Goal: Contribute content

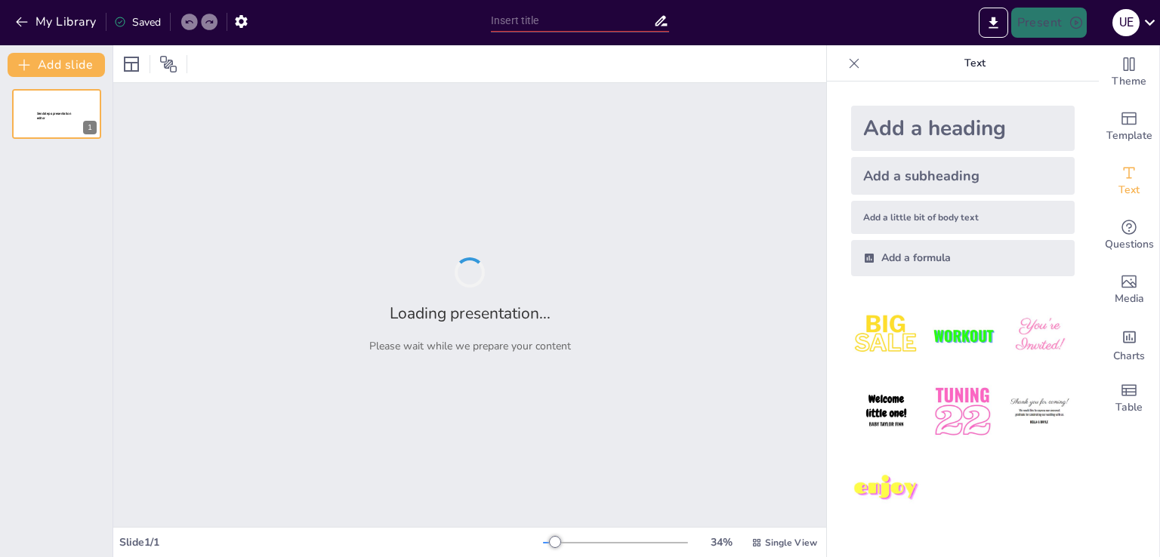
type input "Теория Скопоса в переводе"
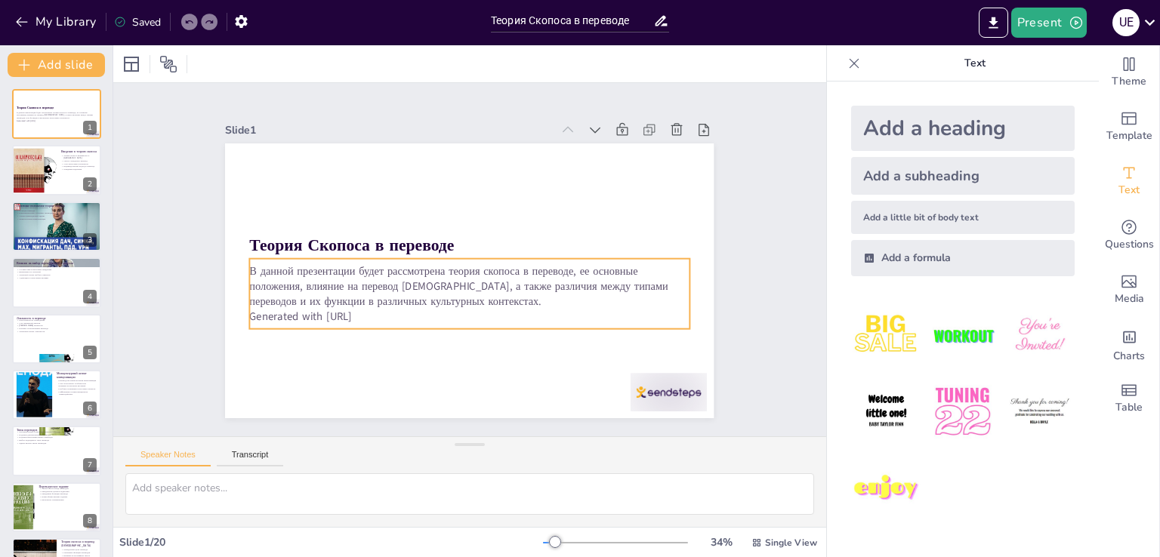
click at [379, 306] on p "Generated with [URL]" at bounding box center [452, 314] width 423 height 150
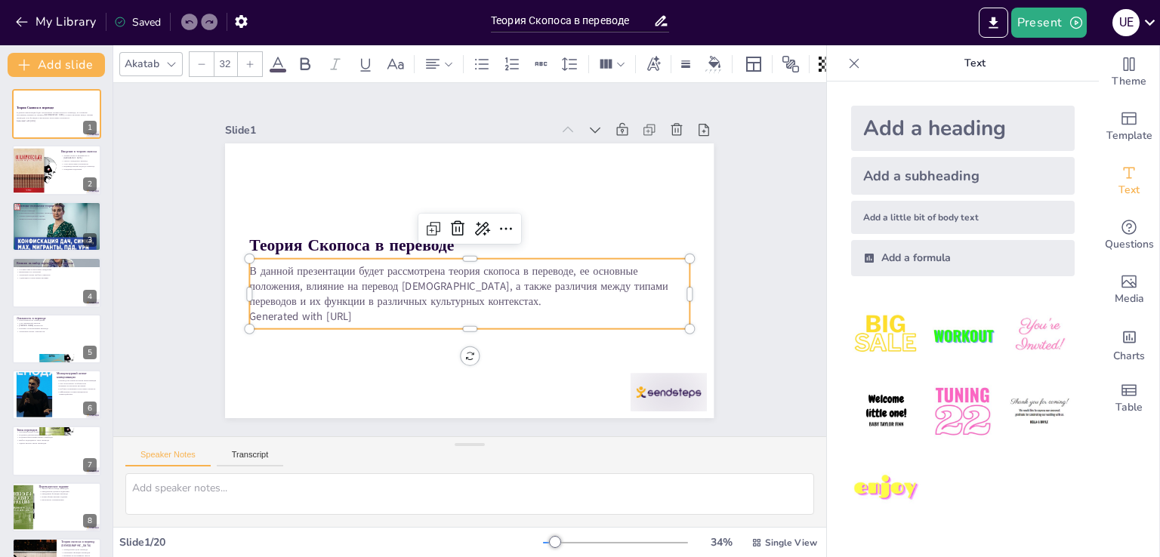
click at [372, 310] on p "Generated with [URL]" at bounding box center [452, 314] width 423 height 150
click at [372, 315] on p "Generated with [URL]" at bounding box center [452, 314] width 423 height 150
checkbox input "true"
click at [42, 295] on div at bounding box center [56, 282] width 91 height 51
type textarea "Loremips dolorsit ametconsec, adipi elitseddo eiusmod tempori utl etdolorema al…"
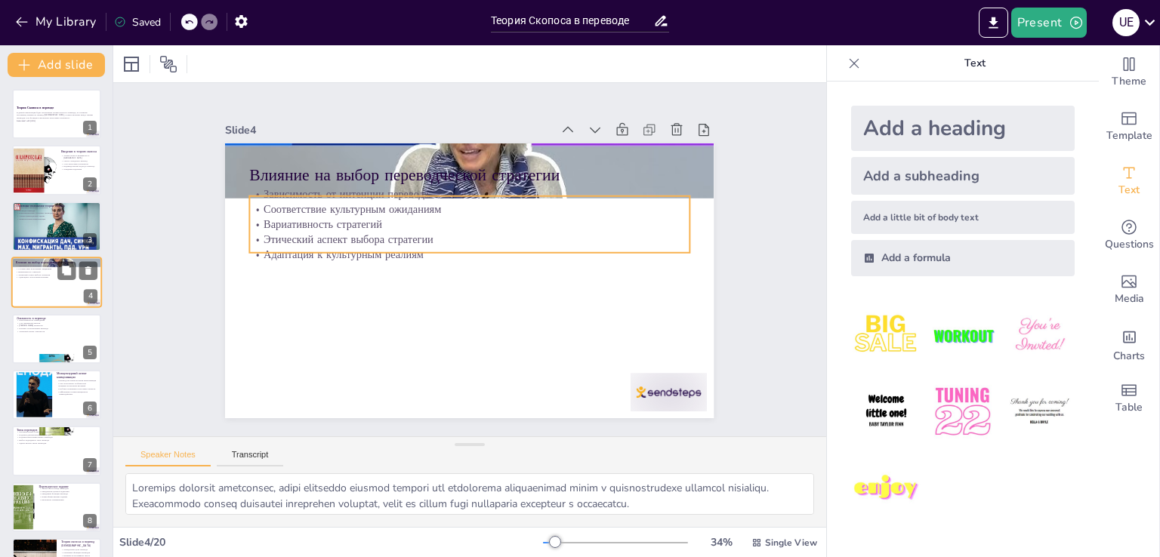
click at [51, 273] on p "Этический аспект выбора стратегии" at bounding box center [57, 274] width 82 height 3
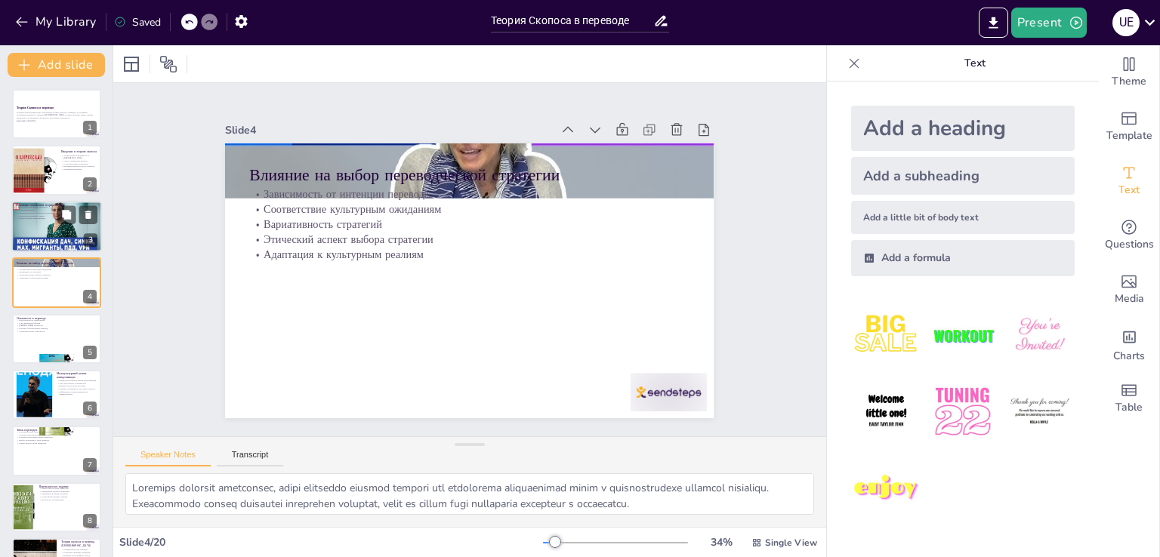
checkbox input "true"
click at [56, 245] on div at bounding box center [56, 226] width 91 height 51
type textarea "Loremipsum dolorsita consectet adipisci elitse doeiusmo, tempori utlabo et dolo…"
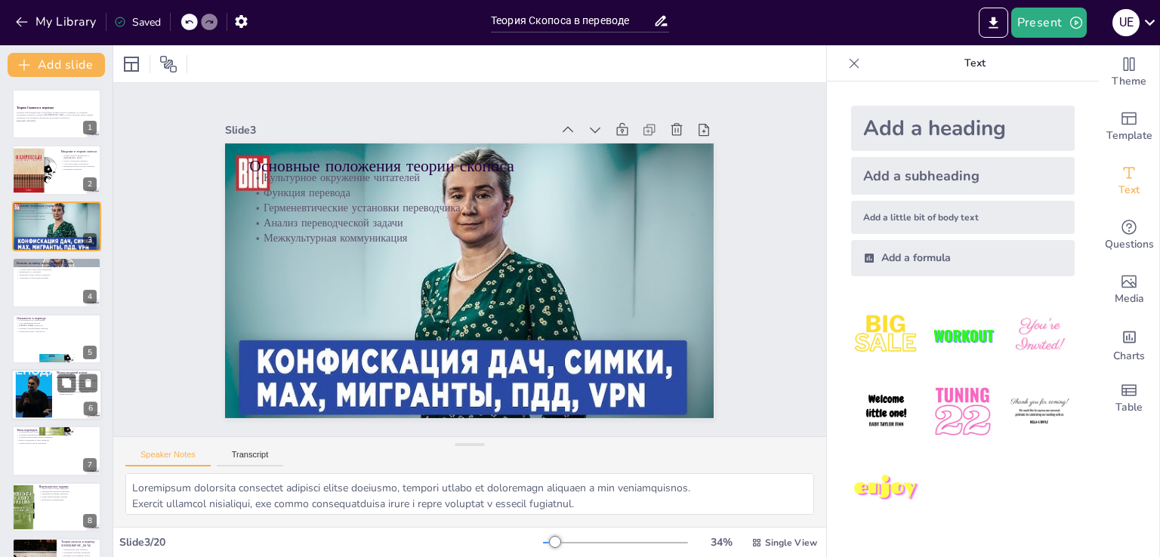
checkbox input "true"
click at [35, 378] on div at bounding box center [34, 395] width 82 height 46
type textarea "Loremip dolorsitametcon adi eli seddoeiusmodt incididuntut, lab etdoloremagn al…"
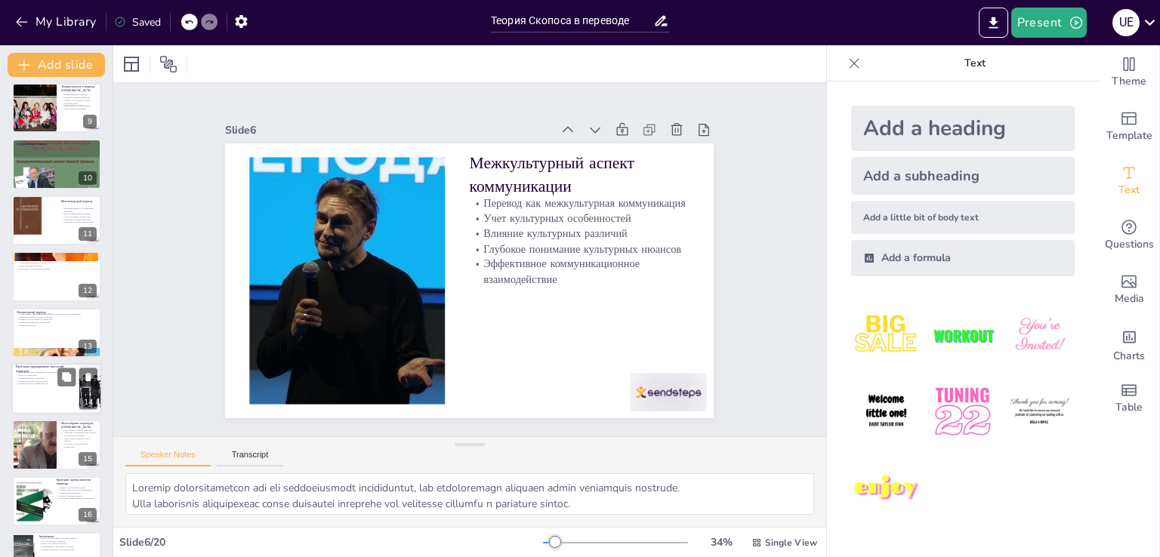
checkbox input "true"
click at [32, 410] on div at bounding box center [56, 388] width 91 height 51
type textarea "Loremi dolorsi ametconsec adipisc elitsed, doeiusmod t incididuntutl etdolorema…"
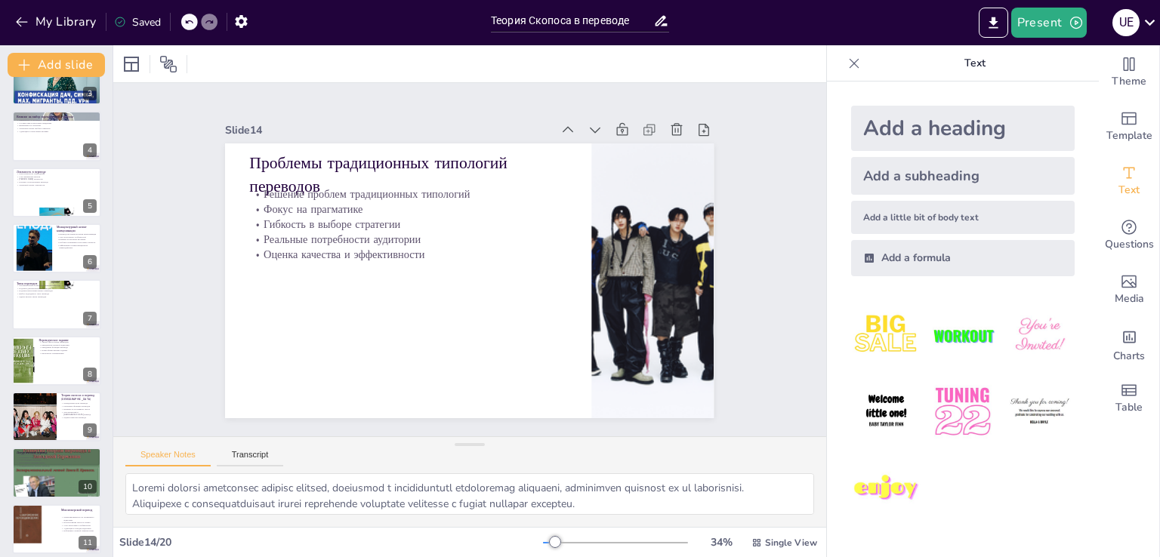
scroll to position [0, 0]
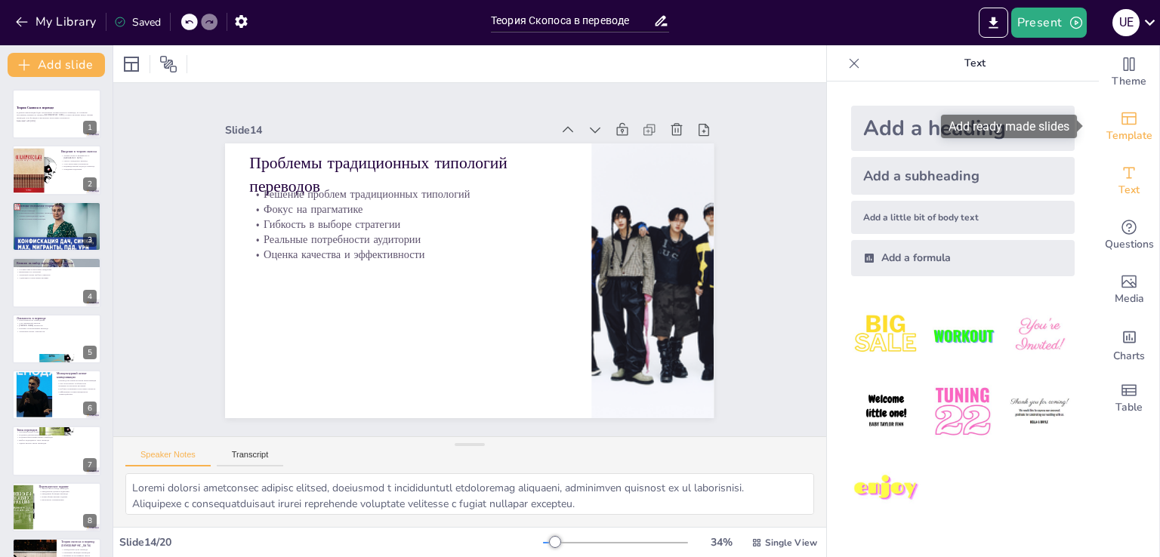
click at [1106, 128] on span "Template" at bounding box center [1129, 136] width 46 height 17
checkbox input "true"
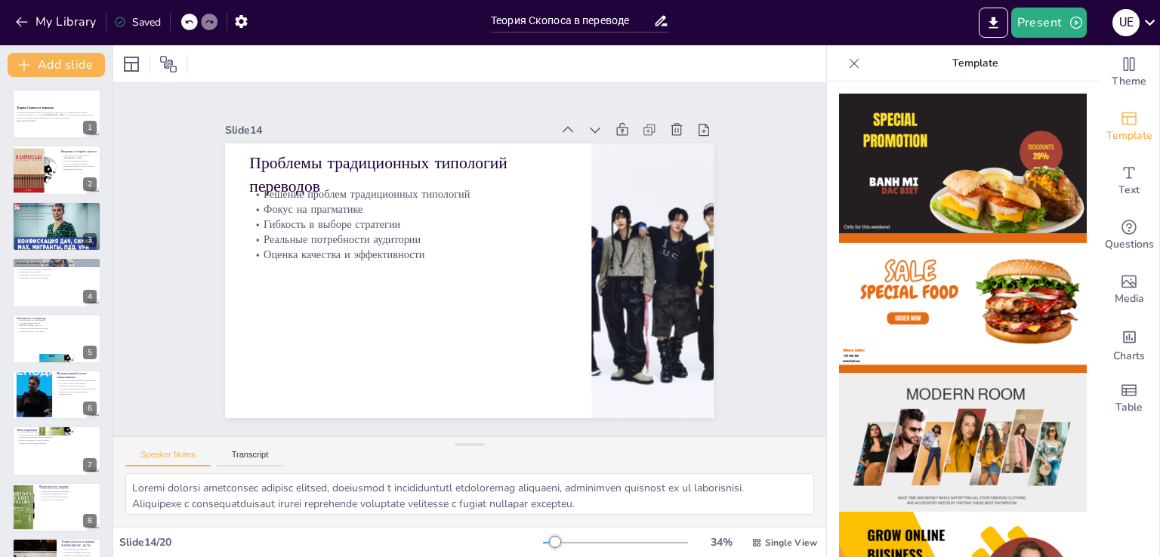
click at [940, 306] on img at bounding box center [963, 303] width 248 height 140
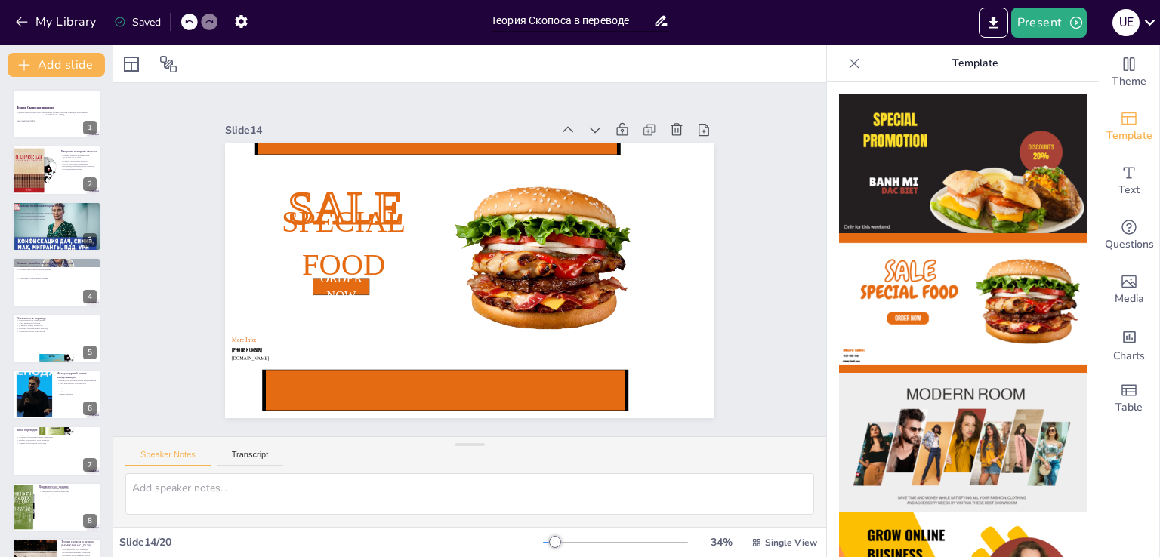
click at [996, 69] on p "Template" at bounding box center [975, 63] width 218 height 36
click at [984, 63] on p "Template" at bounding box center [975, 63] width 218 height 36
click at [1123, 73] on span "Theme" at bounding box center [1129, 81] width 35 height 17
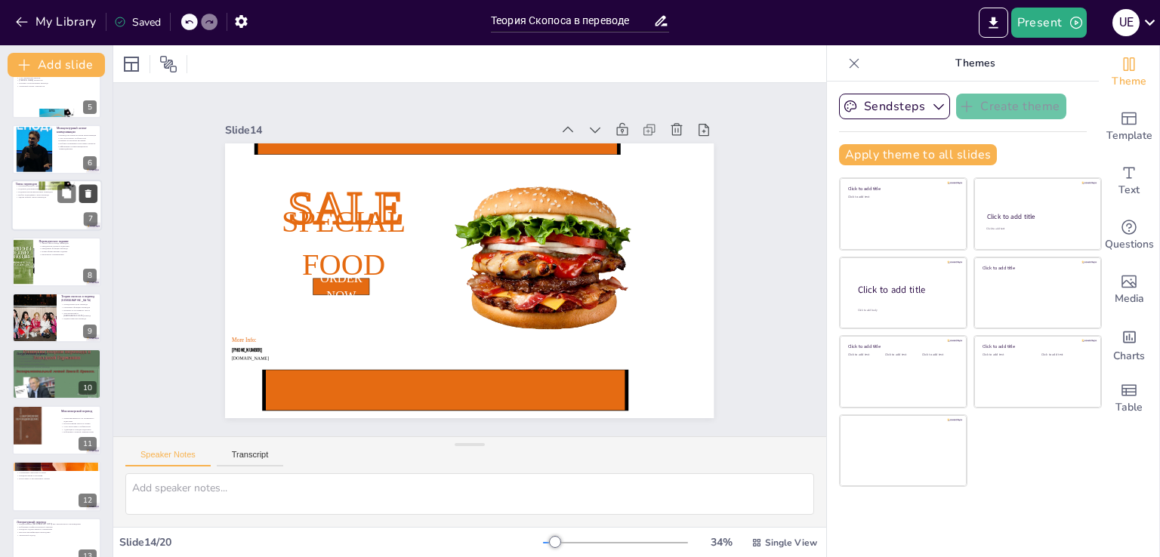
scroll to position [378, 0]
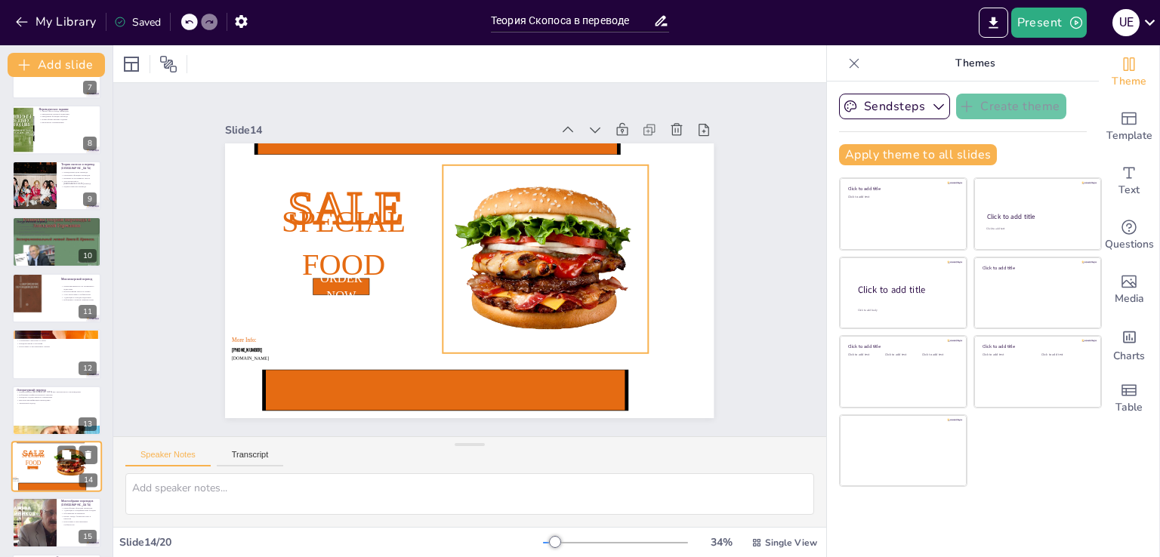
checkbox input "true"
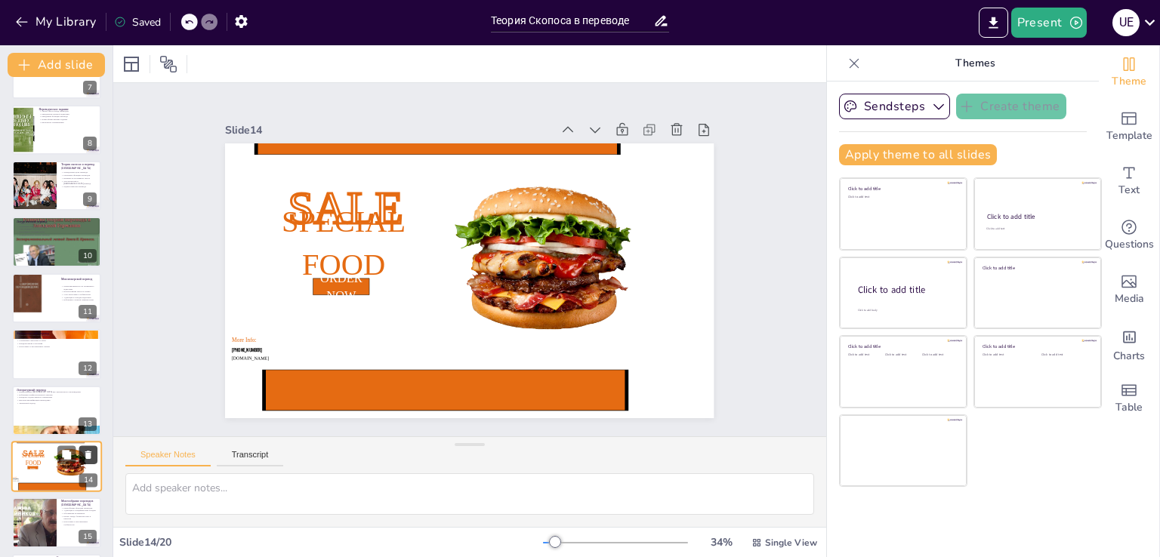
click at [84, 457] on icon at bounding box center [88, 454] width 11 height 11
type textarea "Loremipsumdo sitametco Adipis elitseddoei temporinci utlaboree, dolorem ali eni…"
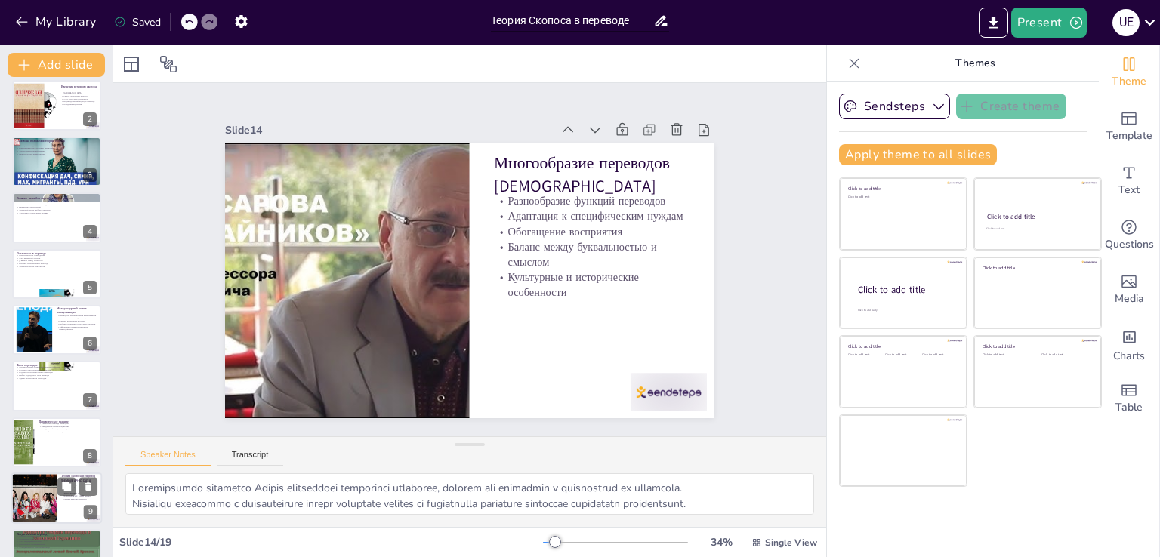
scroll to position [0, 0]
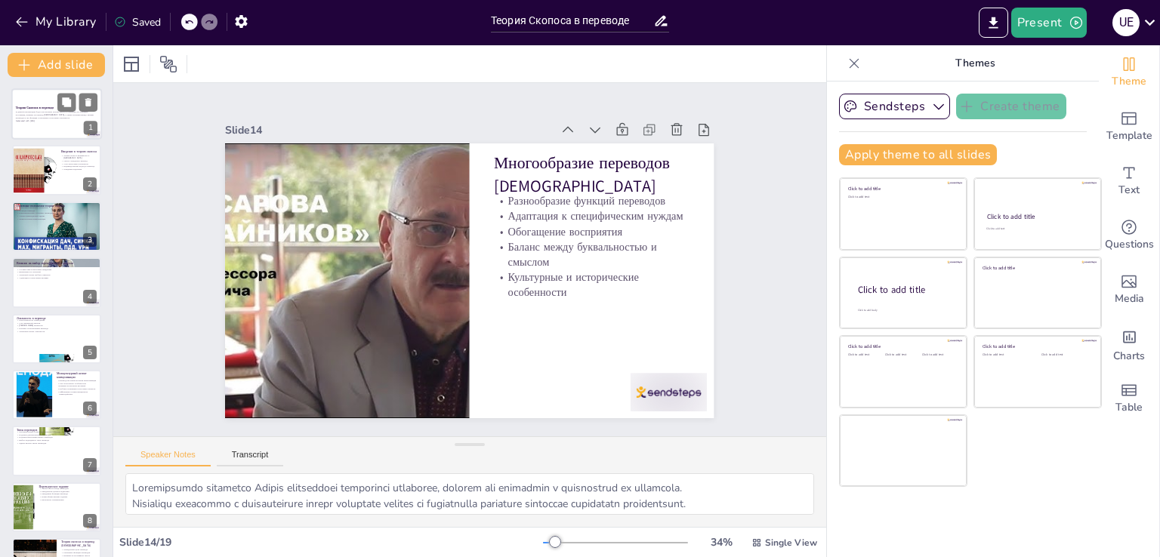
checkbox input "true"
click at [45, 106] on strong "Теория Скопоса в переводе" at bounding box center [35, 108] width 38 height 4
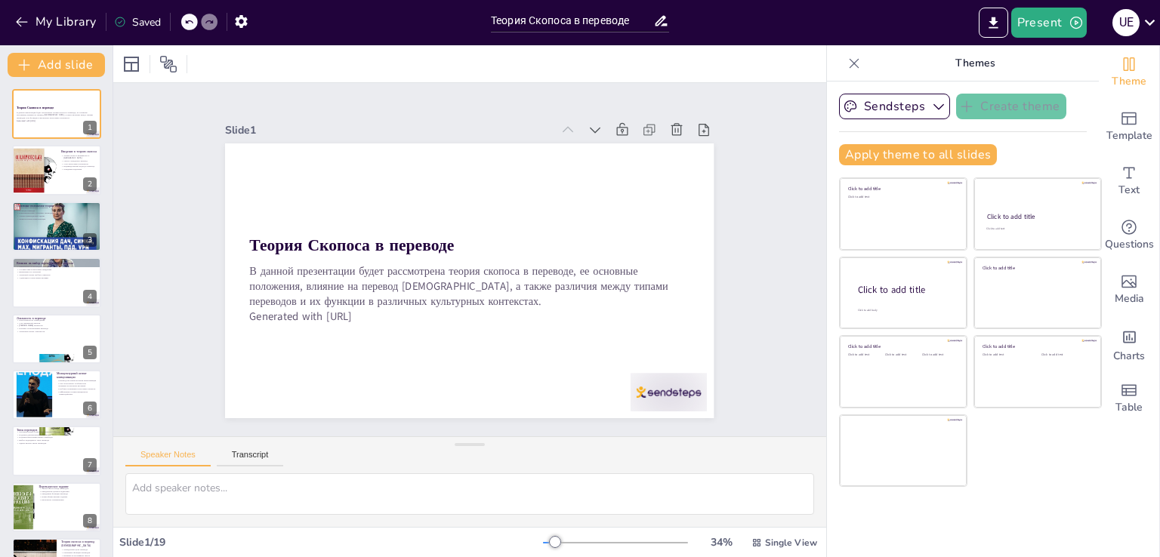
checkbox input "true"
